Goal: Information Seeking & Learning: Understand process/instructions

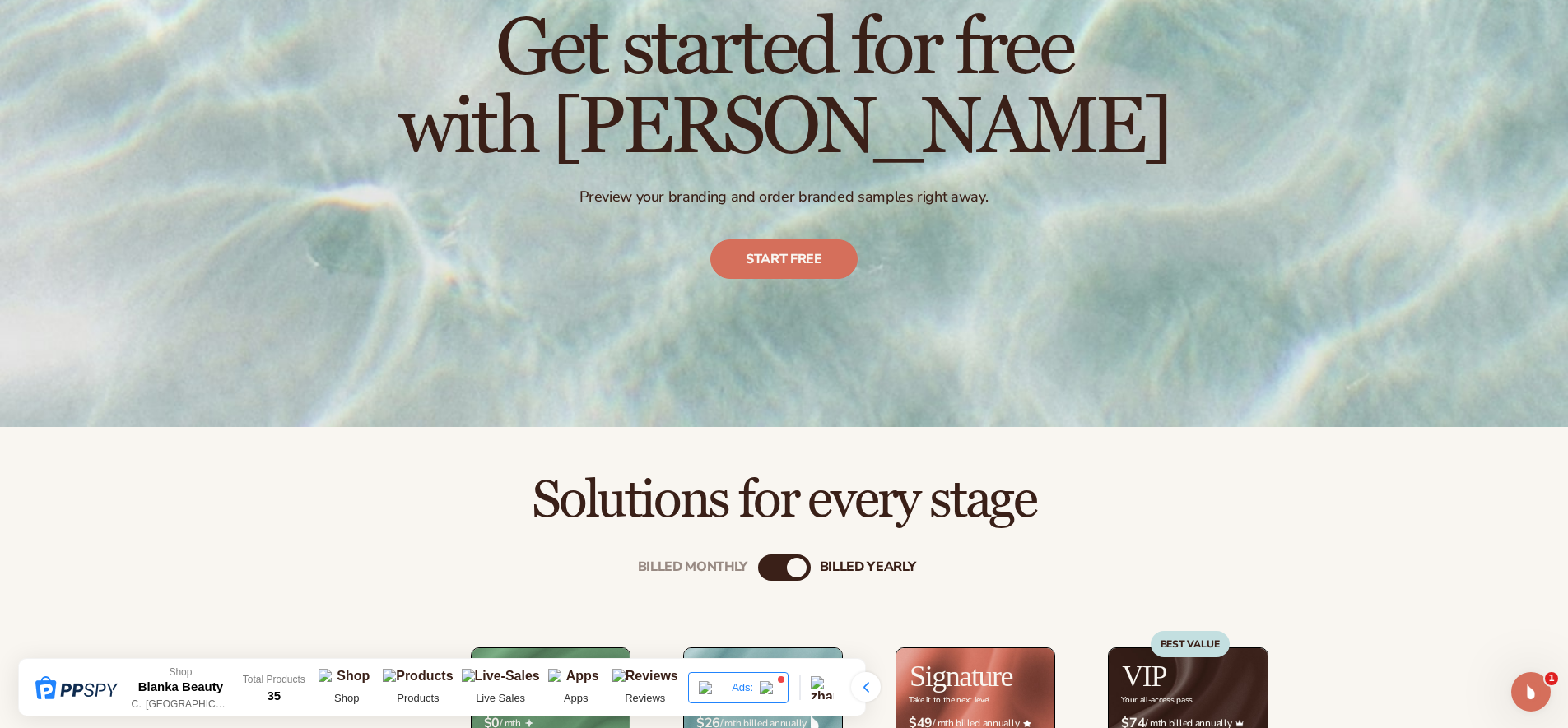
scroll to position [267, 0]
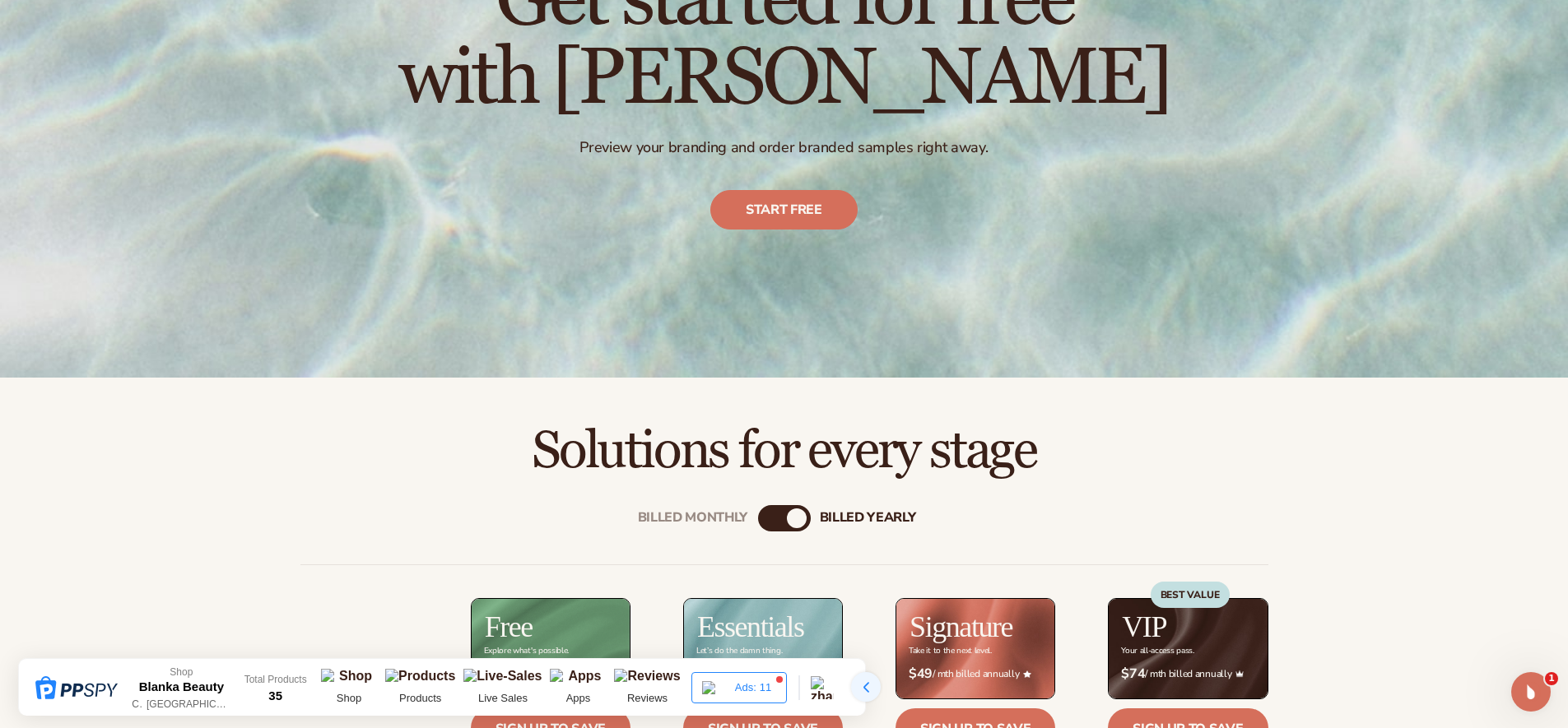
click at [869, 689] on div at bounding box center [865, 686] width 29 height 29
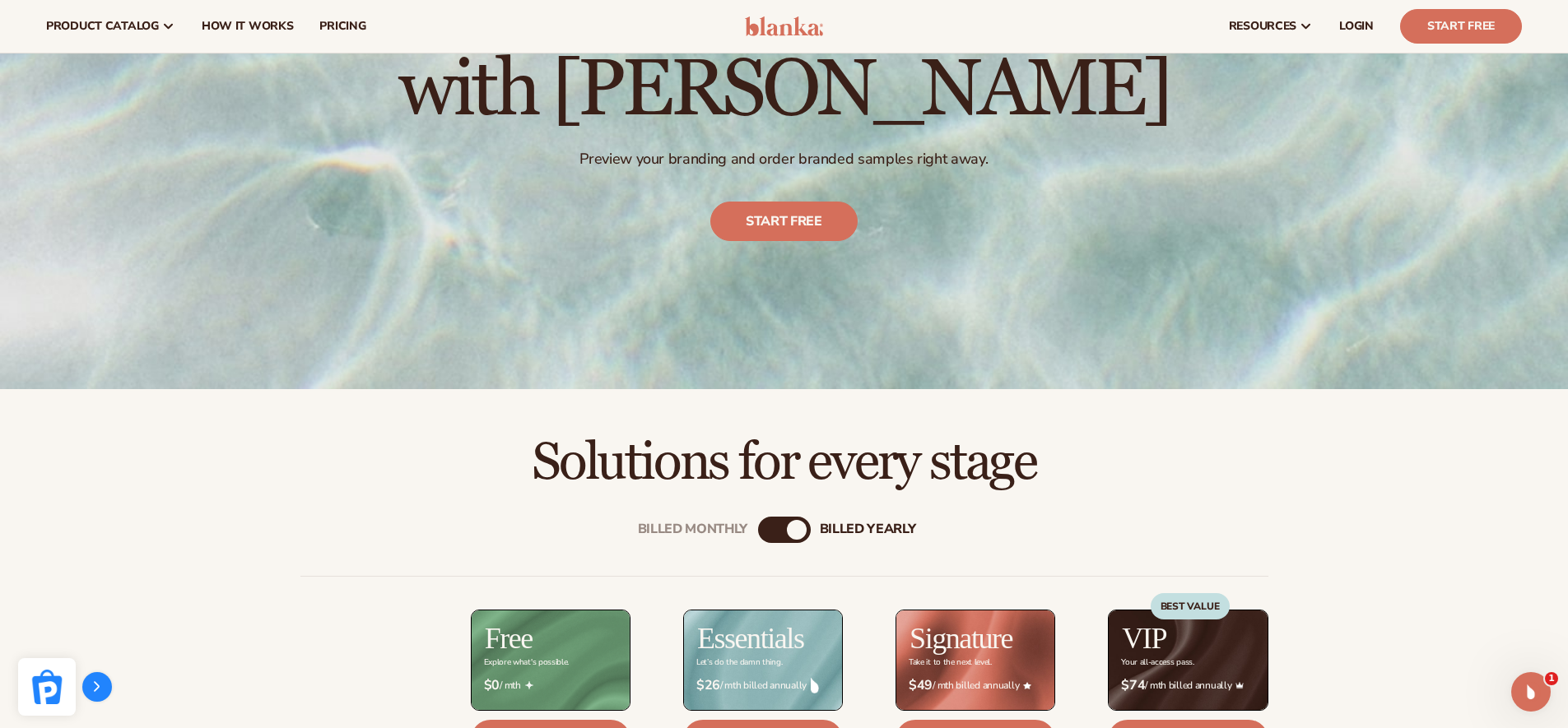
scroll to position [0, 0]
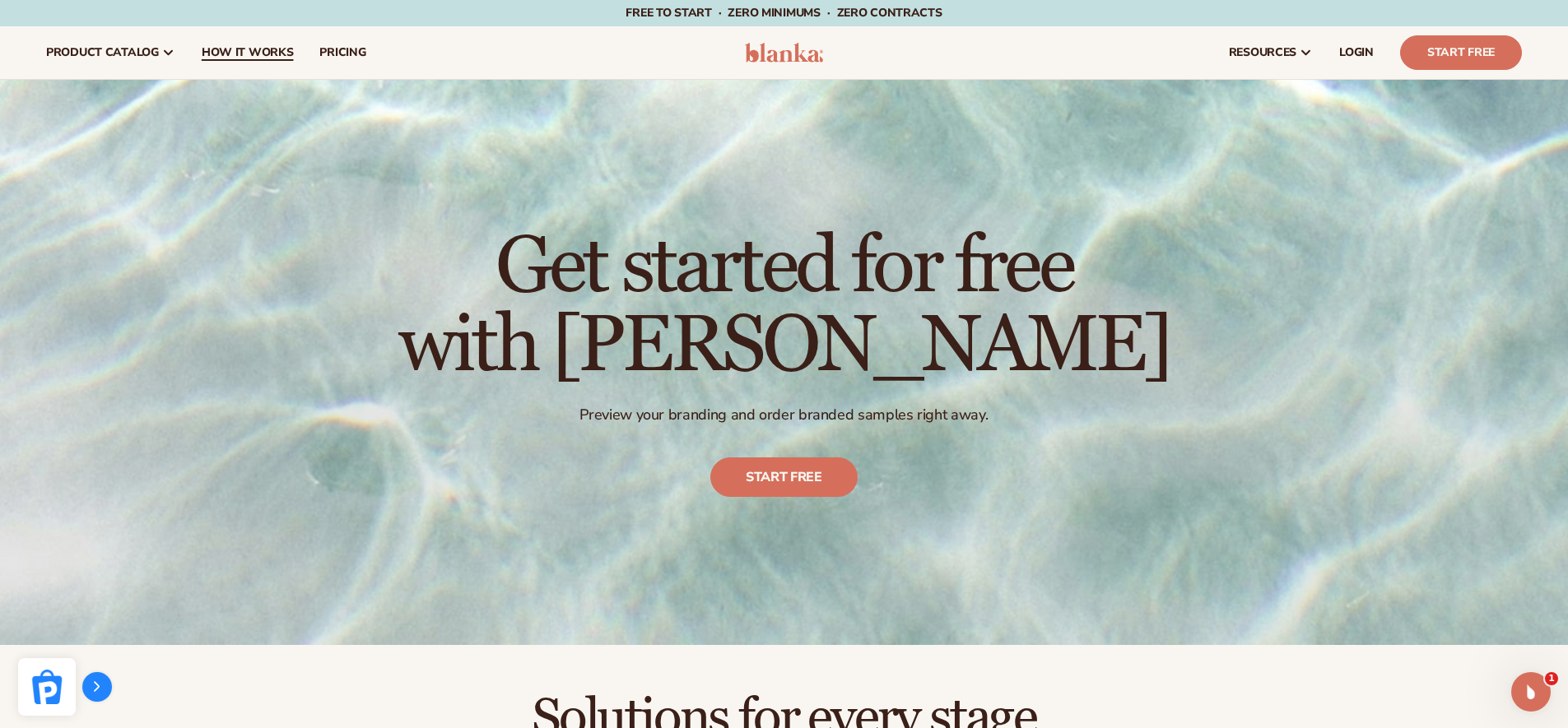
click at [262, 49] on span "How It Works" at bounding box center [248, 53] width 92 height 13
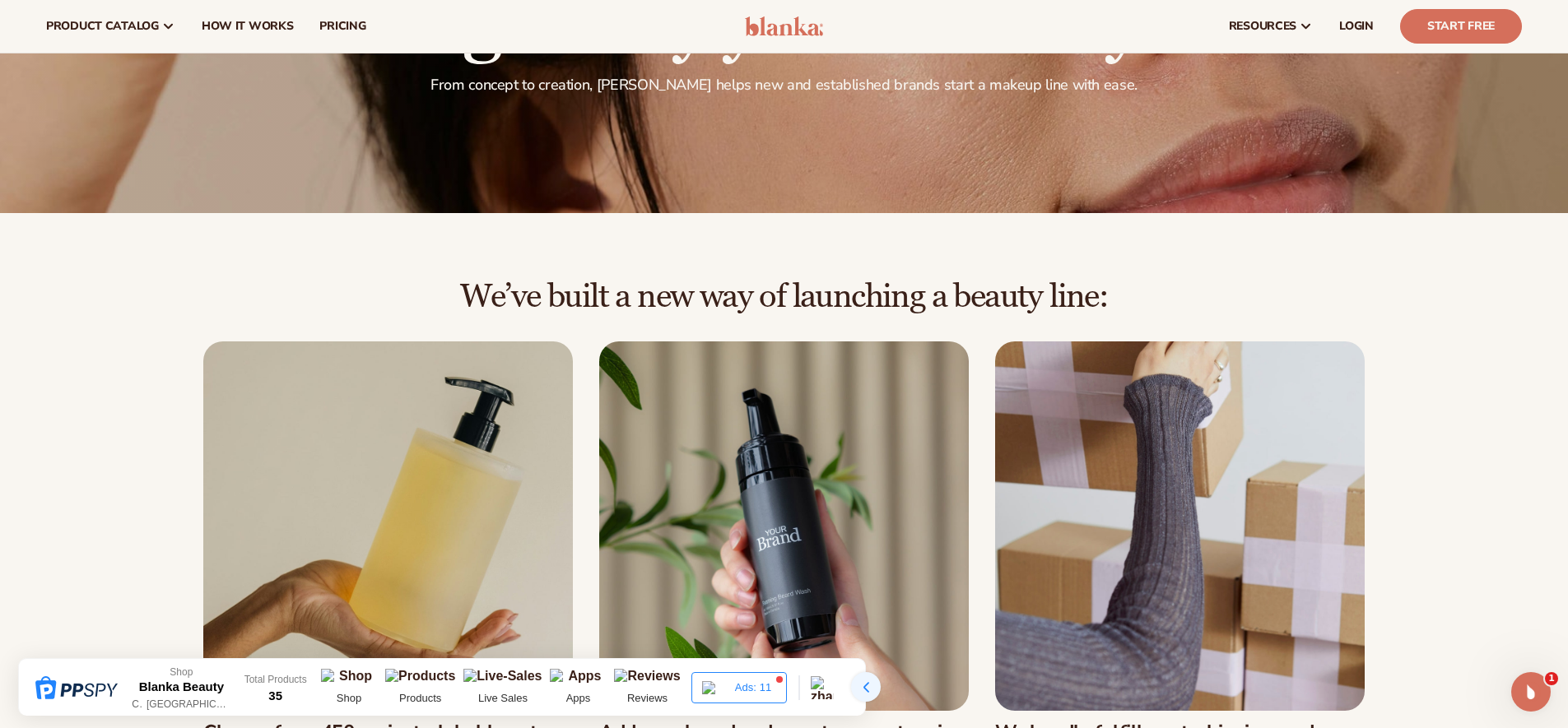
click at [869, 683] on div at bounding box center [865, 686] width 29 height 29
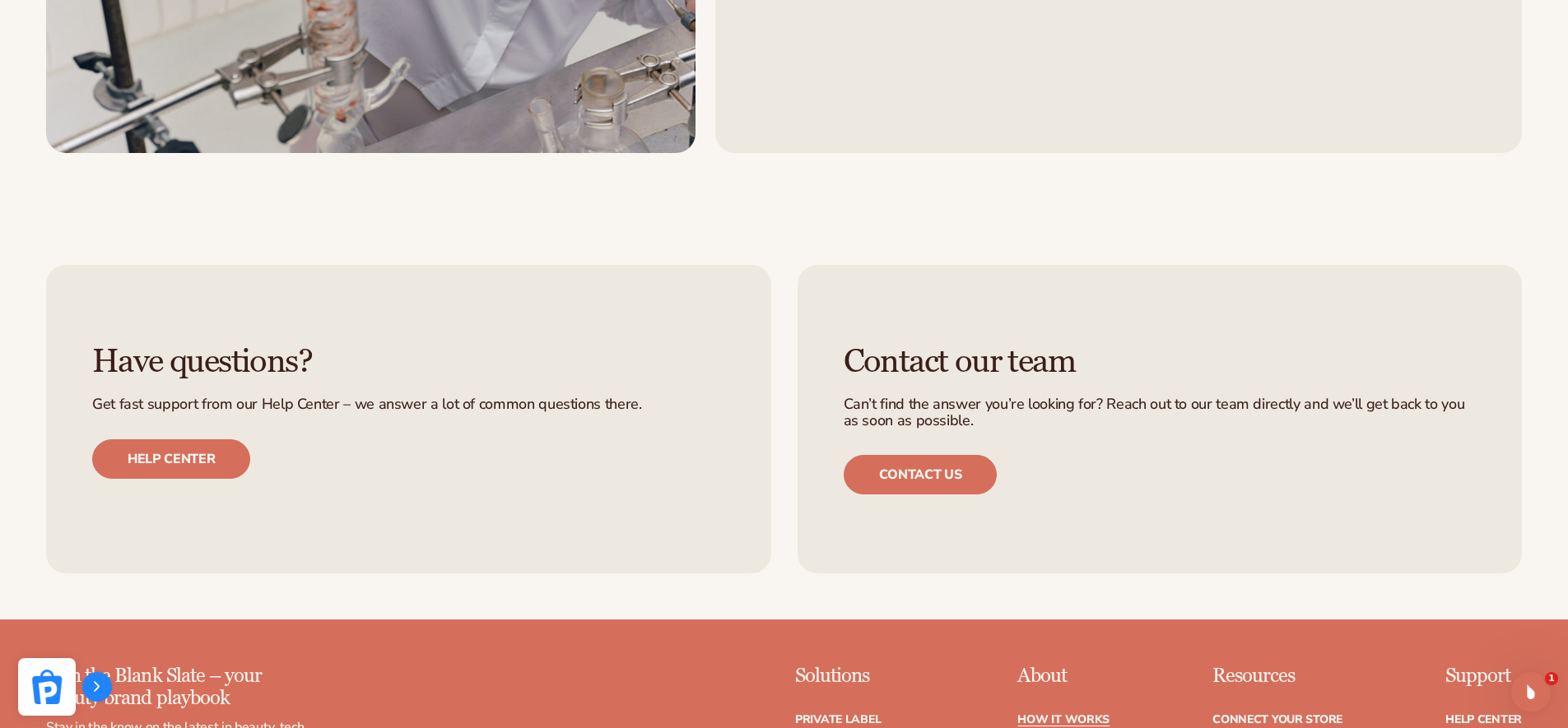
scroll to position [4025, 0]
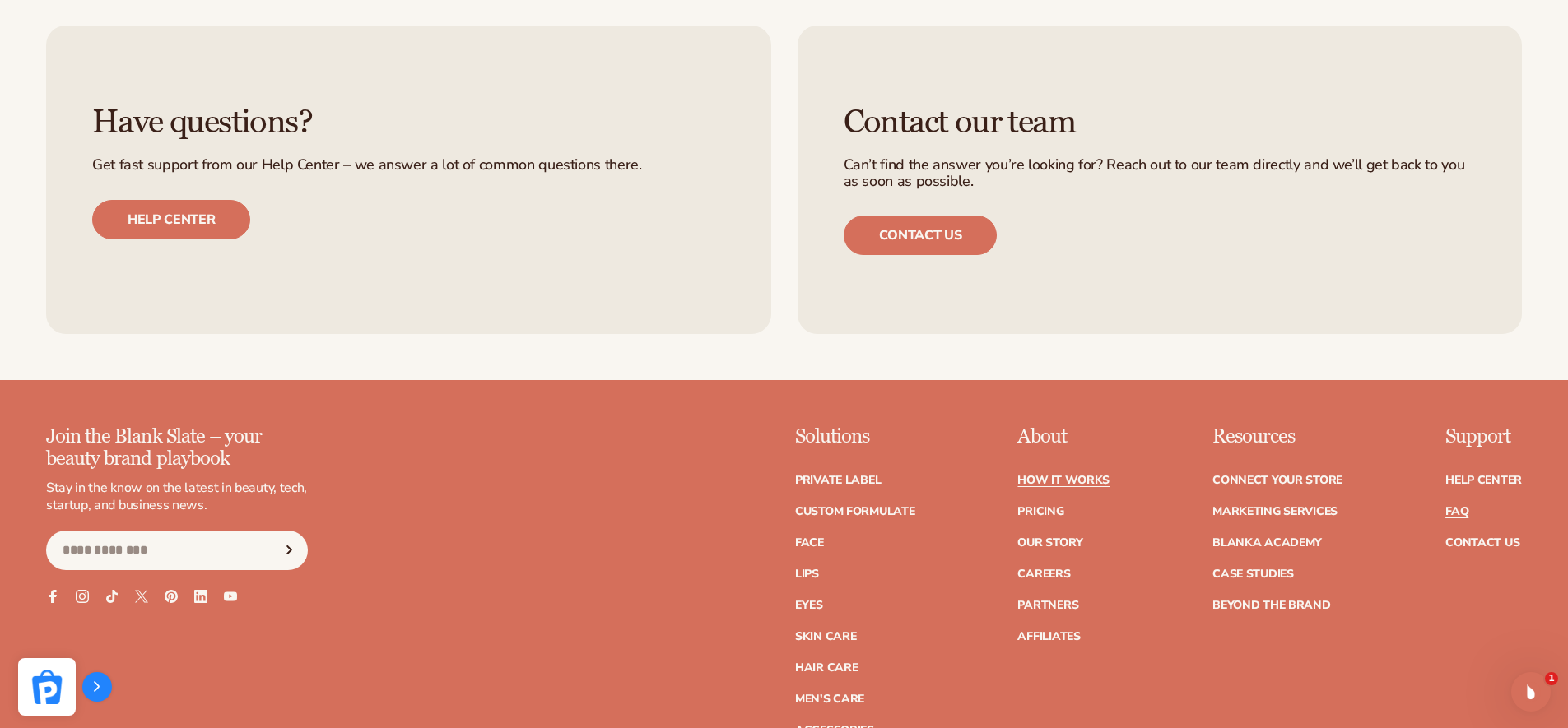
click at [1445, 509] on link "FAQ" at bounding box center [1456, 512] width 23 height 12
